Goal: Transaction & Acquisition: Purchase product/service

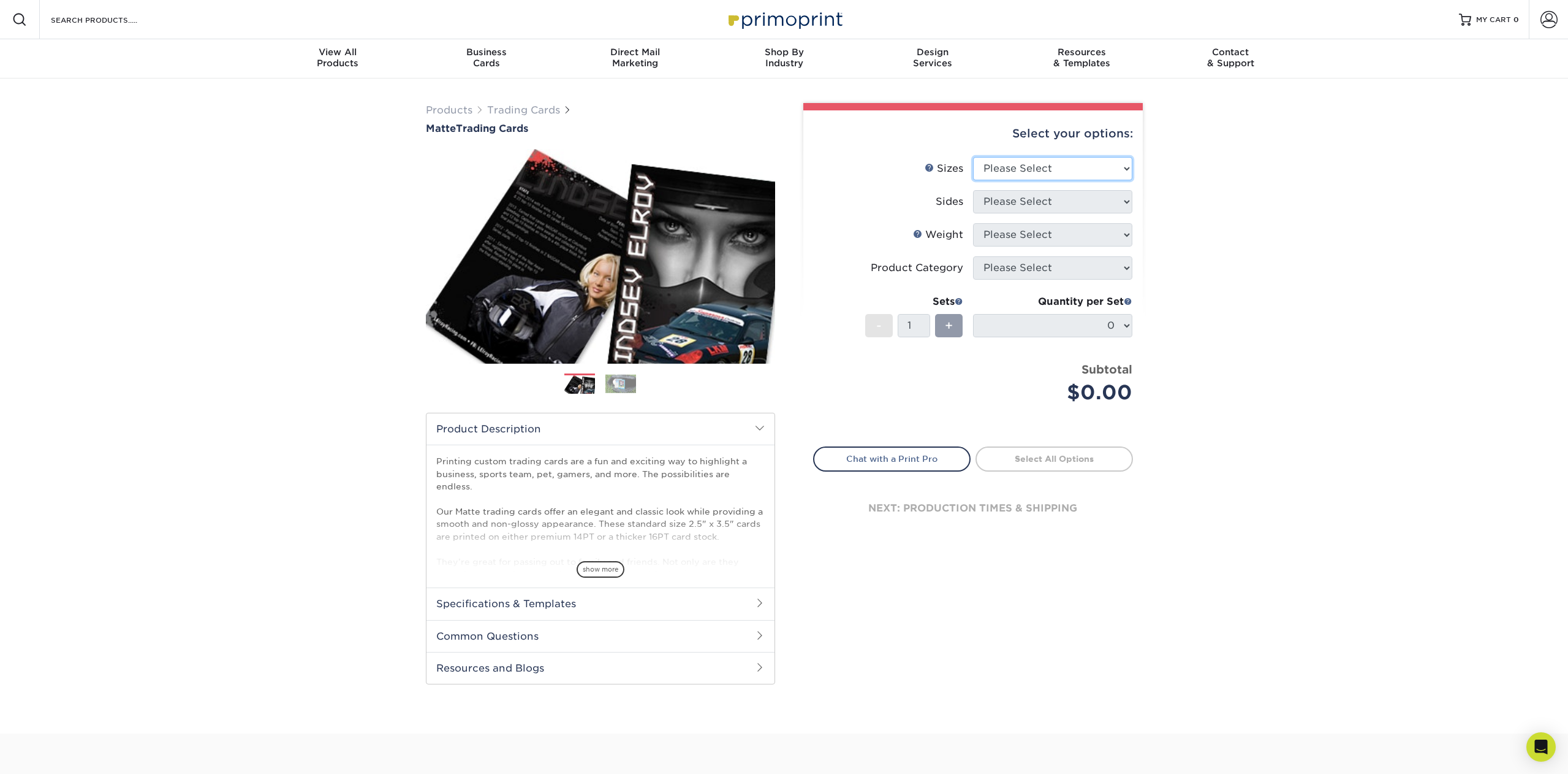
select select "2.50x3.50"
select select "13abbda7-1d64-4f25-8bb2-c179b224825d"
select select "16PT"
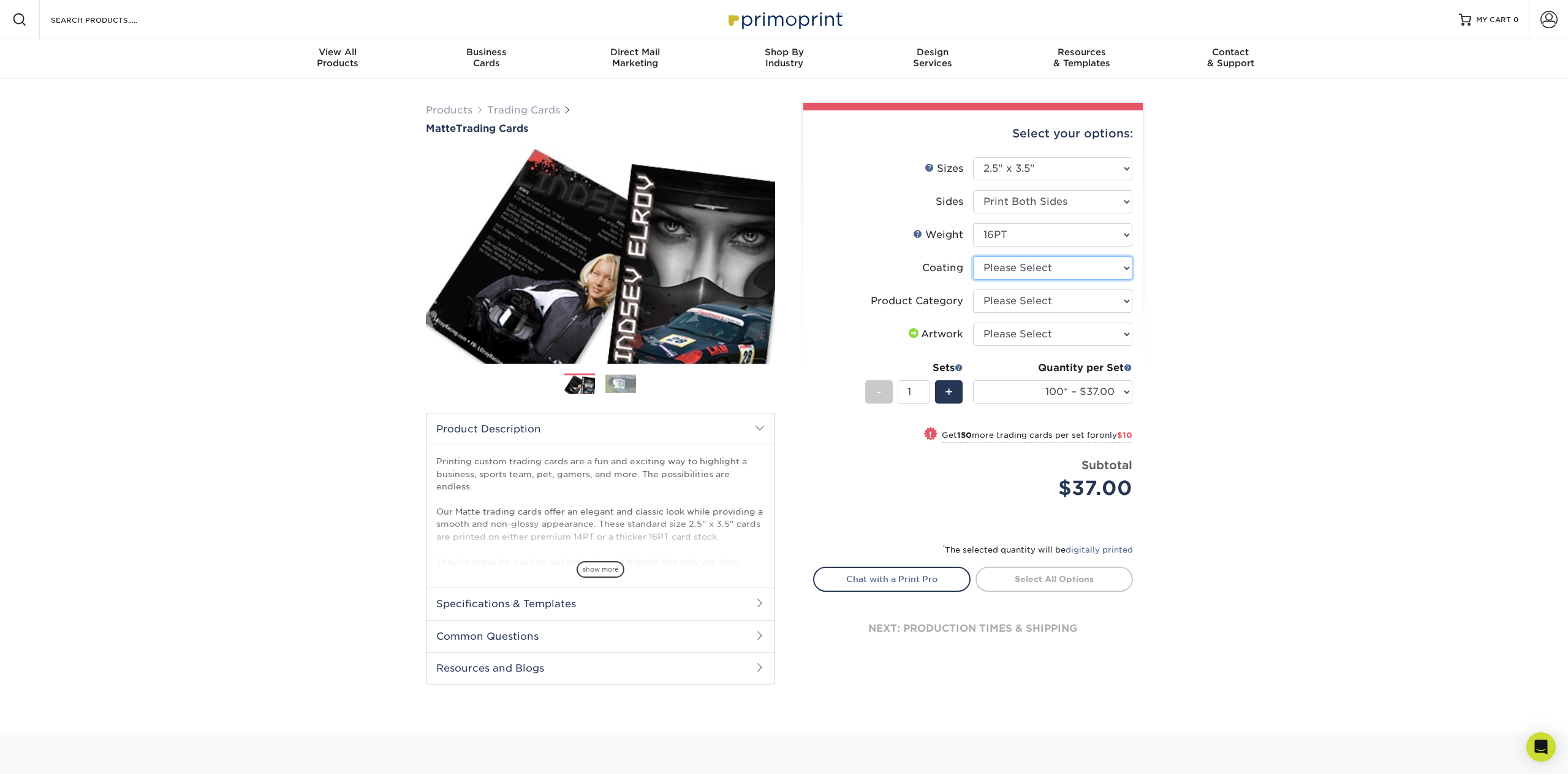
select select "121bb7b5-3b4d-429f-bd8d-bbf80e953313"
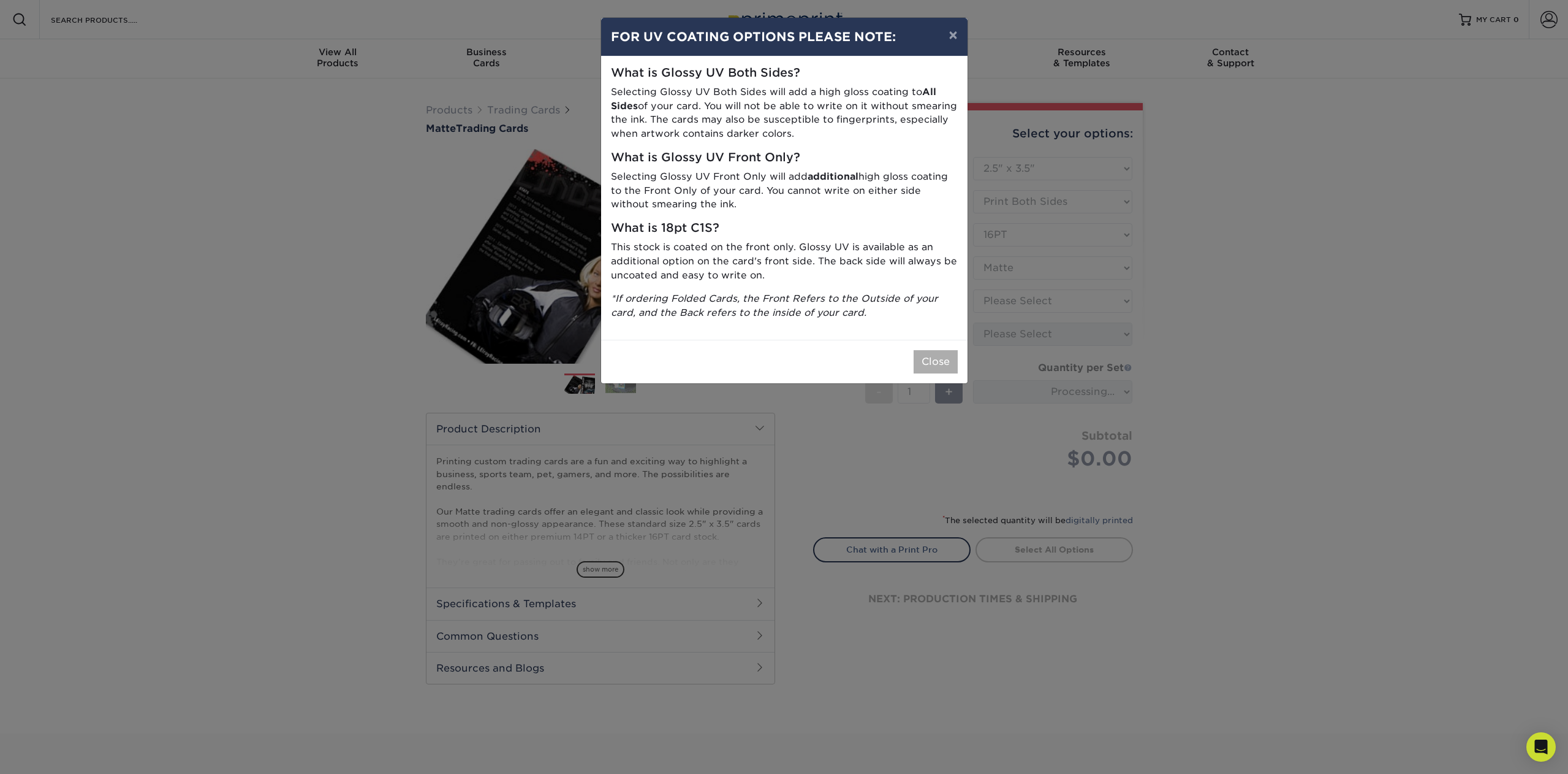
click at [931, 357] on button "Close" at bounding box center [935, 362] width 44 height 23
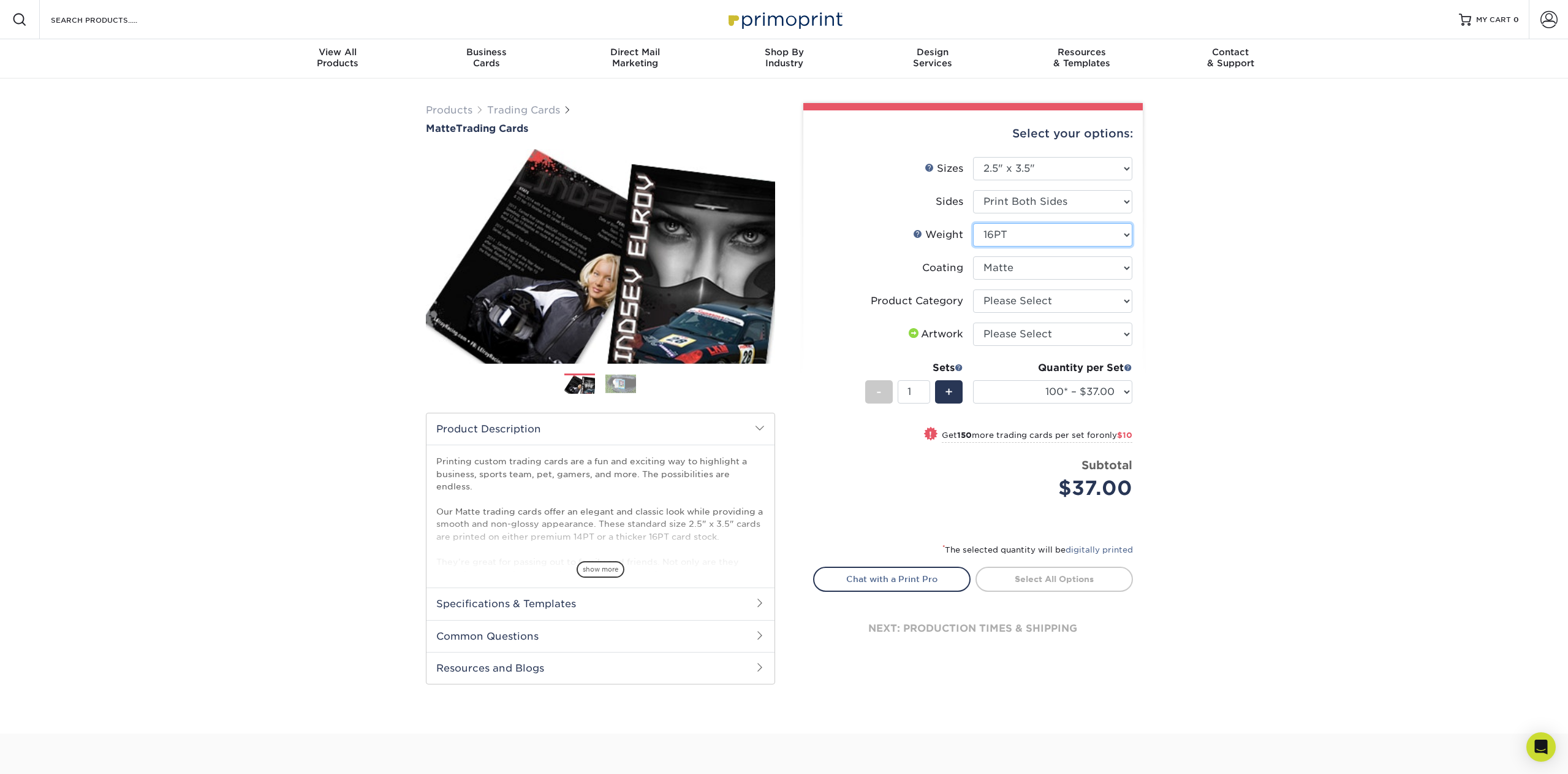
select select "14PT"
select select "-1"
select select "16PT"
select select "121bb7b5-3b4d-429f-bd8d-bbf80e953313"
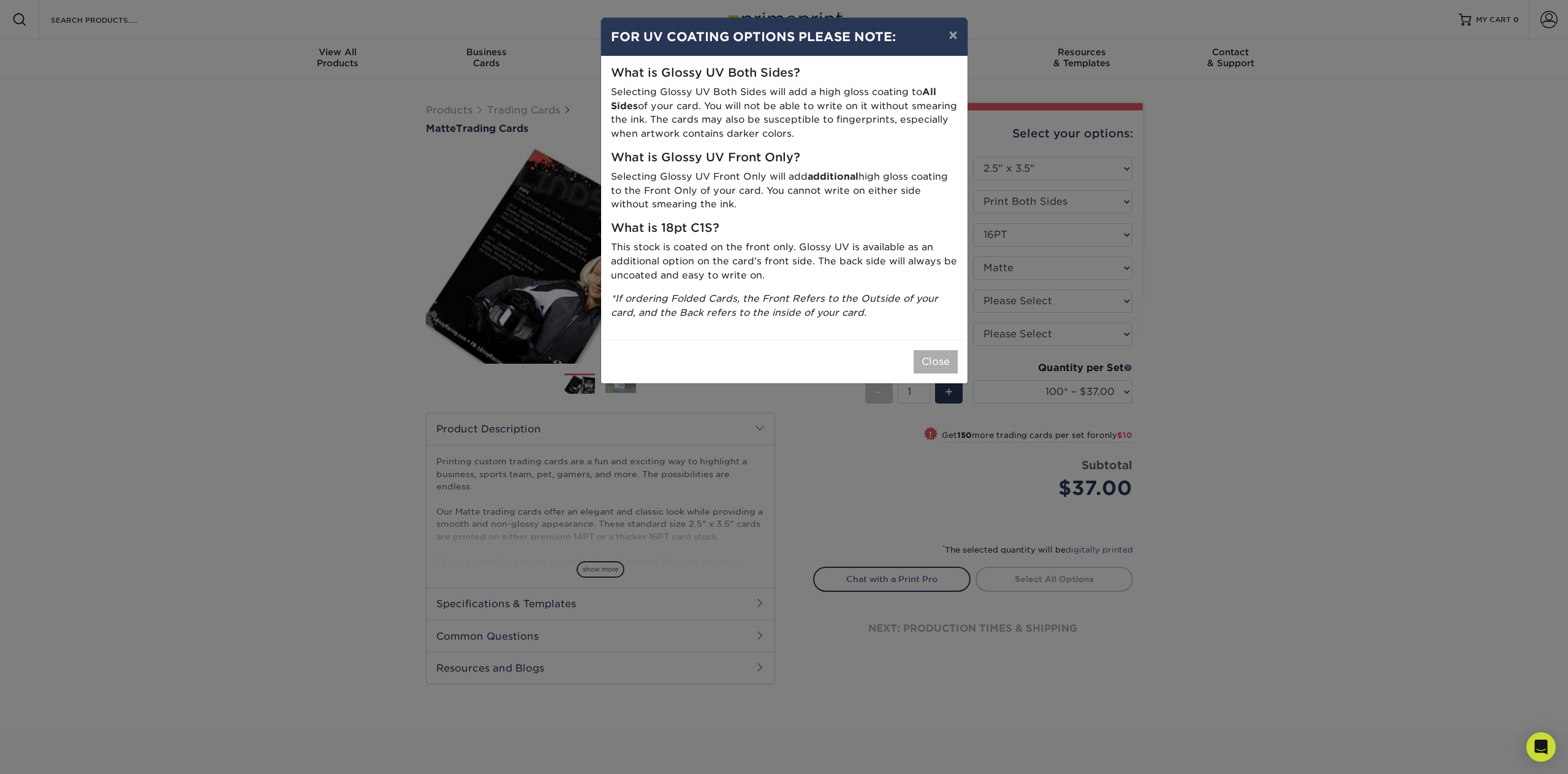
click at [933, 357] on button "Close" at bounding box center [935, 362] width 44 height 23
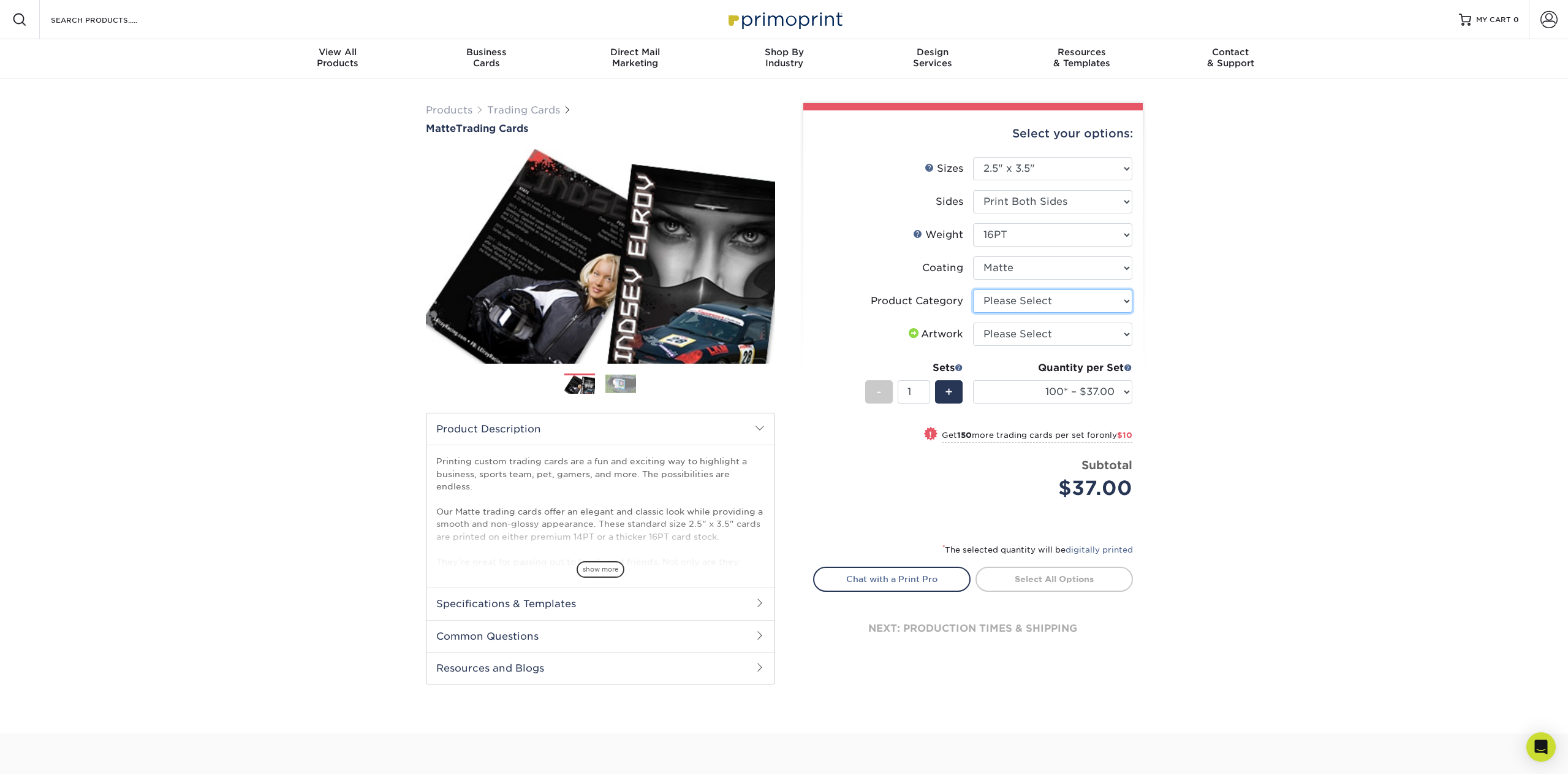
select select "c2f9bce9-36c2-409d-b101-c29d9d031e18"
select select "upload"
select select "500* – $58.00"
